Goal: Check status: Check status

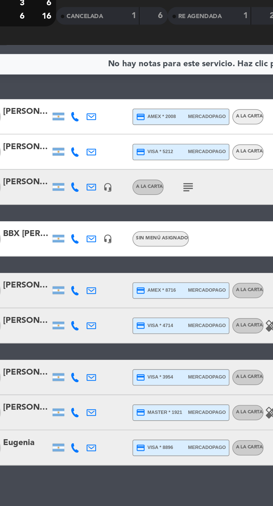
click at [117, 145] on icon "subject" at bounding box center [119, 142] width 7 height 7
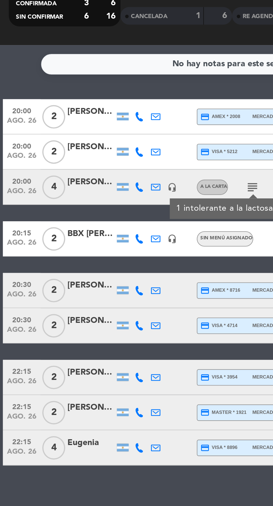
click at [62, 116] on div at bounding box center [58, 109] width 8 height 16
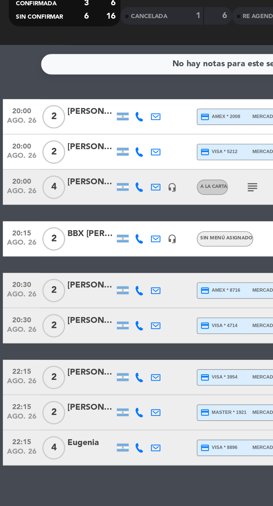
click at [66, 110] on icon at bounding box center [66, 109] width 4 height 4
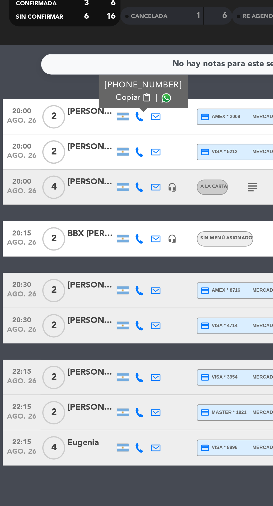
click at [77, 101] on span at bounding box center [79, 100] width 4 height 4
click at [65, 127] on icon at bounding box center [66, 126] width 4 height 4
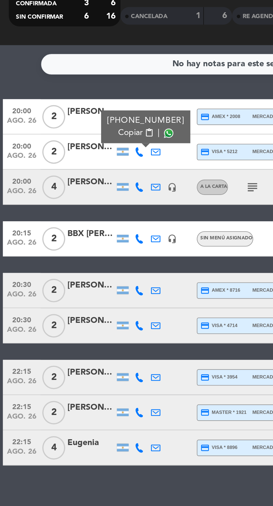
click at [78, 118] on span at bounding box center [80, 117] width 4 height 4
click at [66, 143] on icon at bounding box center [66, 142] width 4 height 4
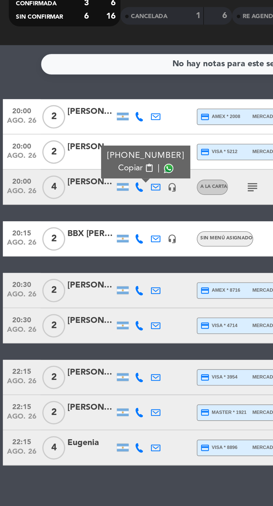
click at [78, 134] on span at bounding box center [80, 133] width 4 height 4
click at [65, 169] on icon at bounding box center [66, 167] width 4 height 4
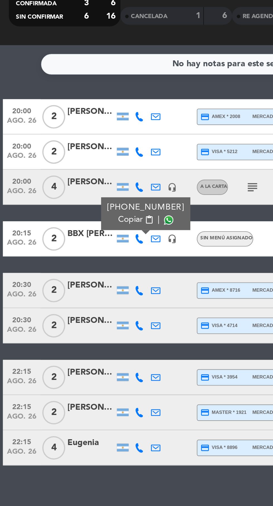
click at [78, 158] on span at bounding box center [80, 158] width 4 height 4
click at [64, 193] on icon at bounding box center [66, 191] width 4 height 4
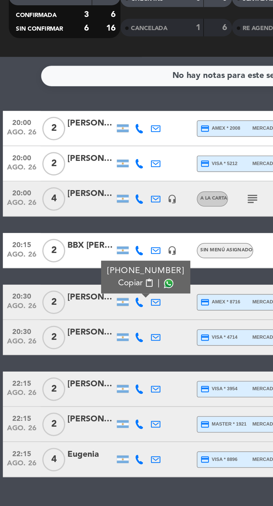
click at [79, 182] on span at bounding box center [80, 183] width 4 height 4
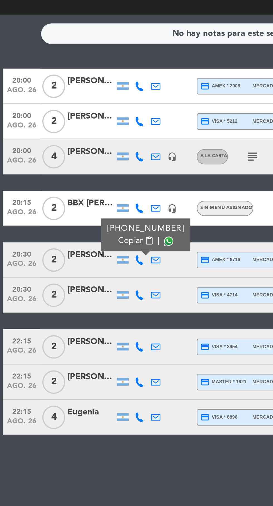
click at [66, 207] on icon at bounding box center [66, 208] width 4 height 4
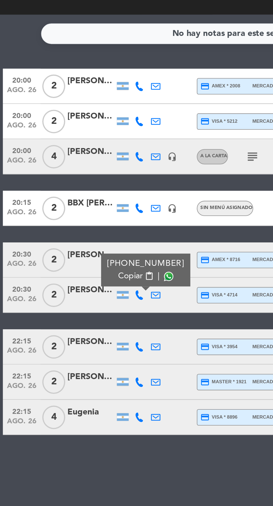
click at [78, 199] on span at bounding box center [80, 199] width 4 height 4
click at [65, 234] on icon at bounding box center [66, 233] width 4 height 4
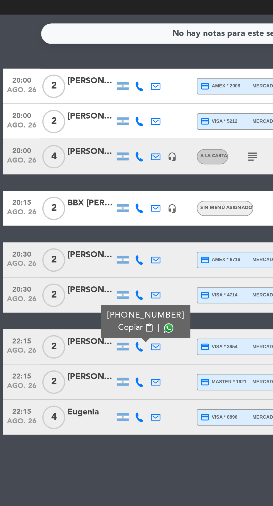
click at [78, 224] on span at bounding box center [80, 224] width 4 height 4
click at [66, 251] on icon at bounding box center [66, 249] width 4 height 4
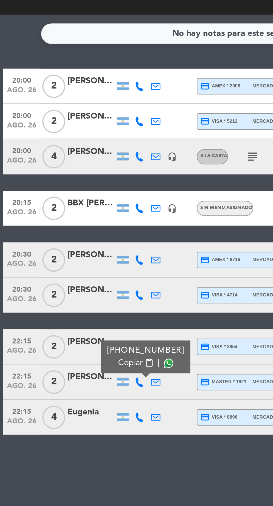
click at [78, 239] on span at bounding box center [80, 240] width 4 height 4
click at [65, 268] on icon at bounding box center [66, 266] width 4 height 4
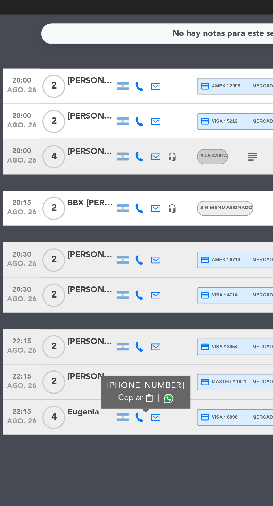
click at [78, 257] on span at bounding box center [80, 257] width 4 height 4
